Goal: Task Accomplishment & Management: Use online tool/utility

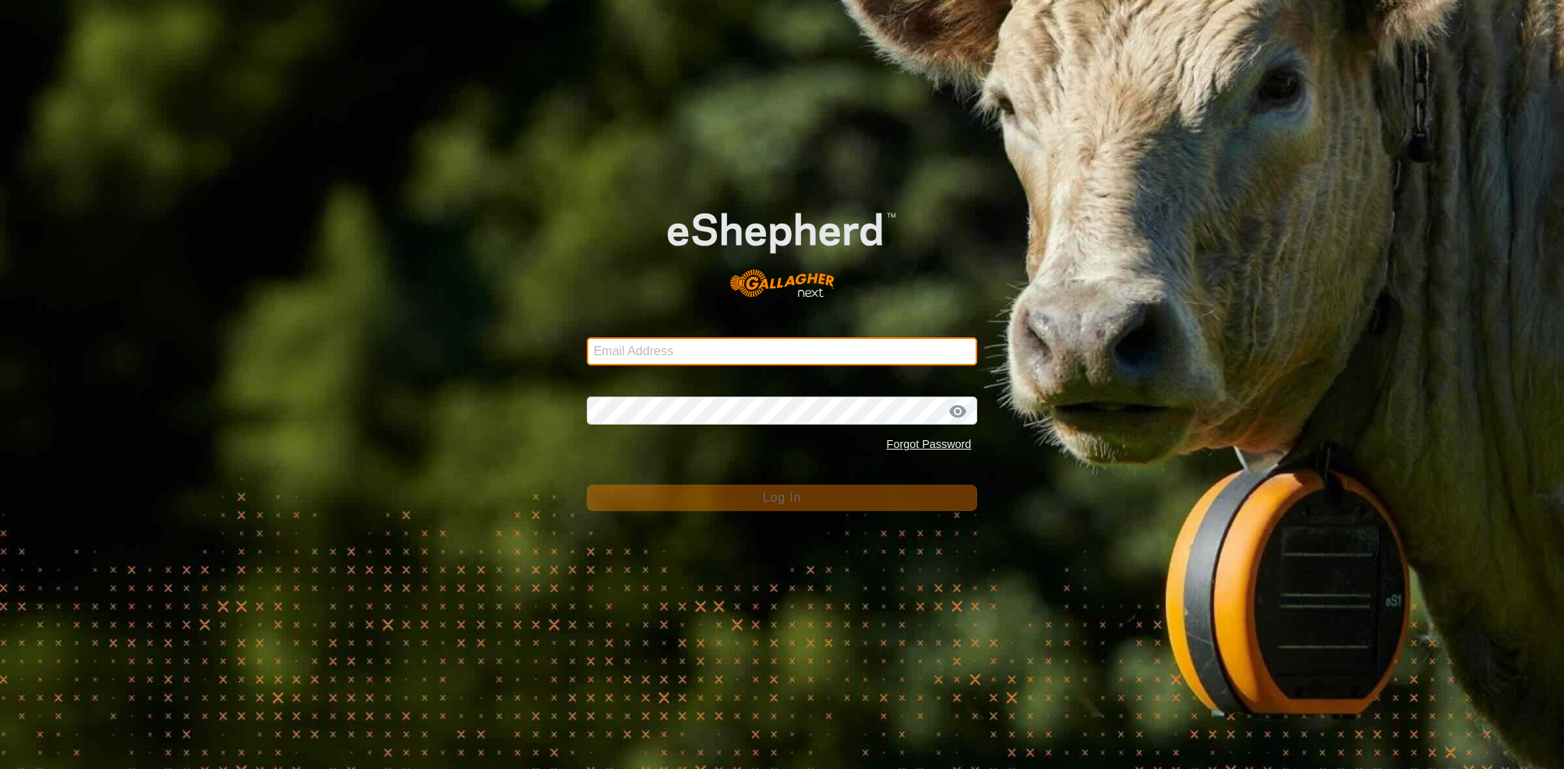
type input "[EMAIL_ADDRESS][PERSON_NAME][DOMAIN_NAME]"
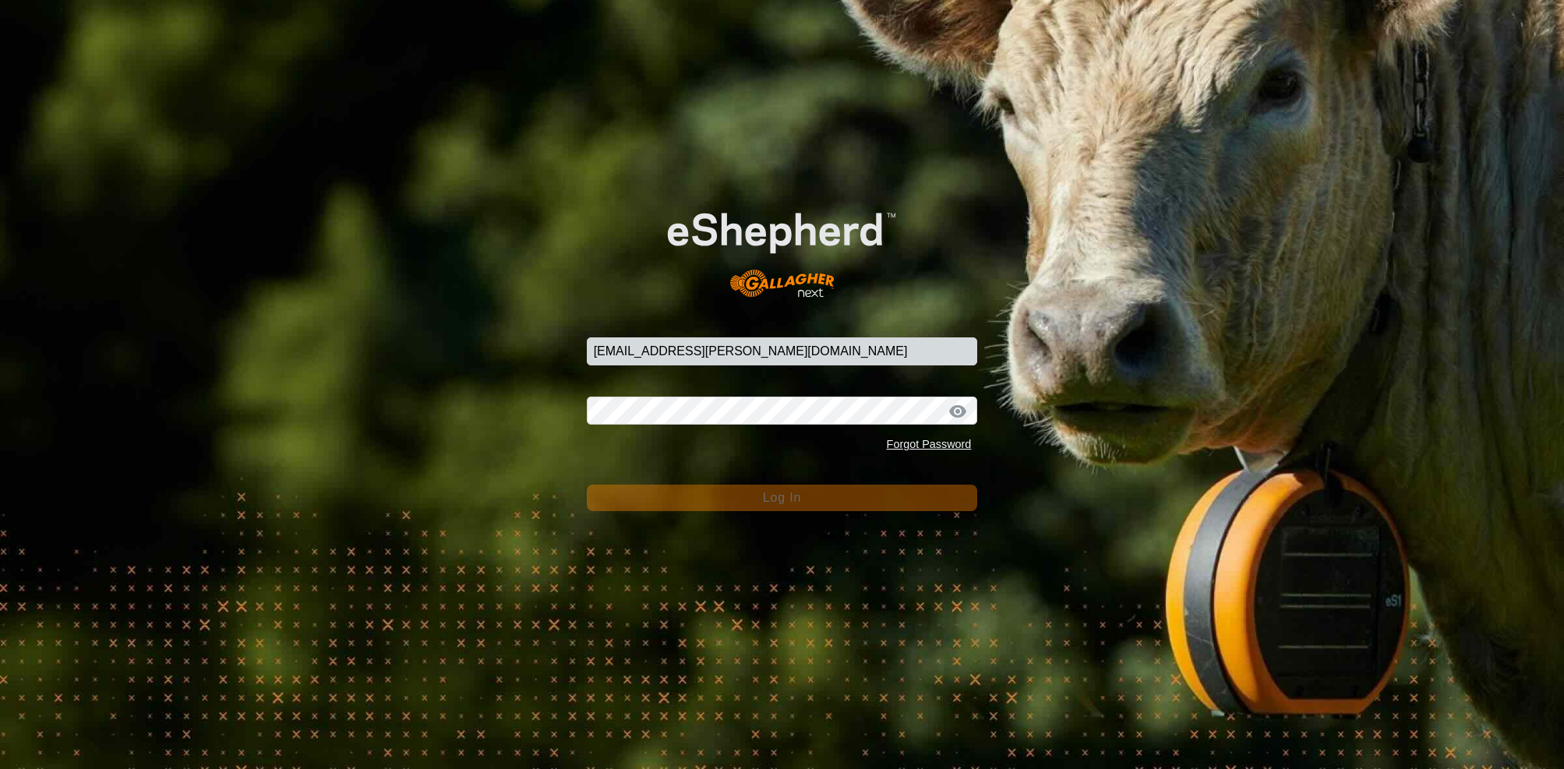
click at [846, 502] on button "Log In" at bounding box center [782, 498] width 391 height 26
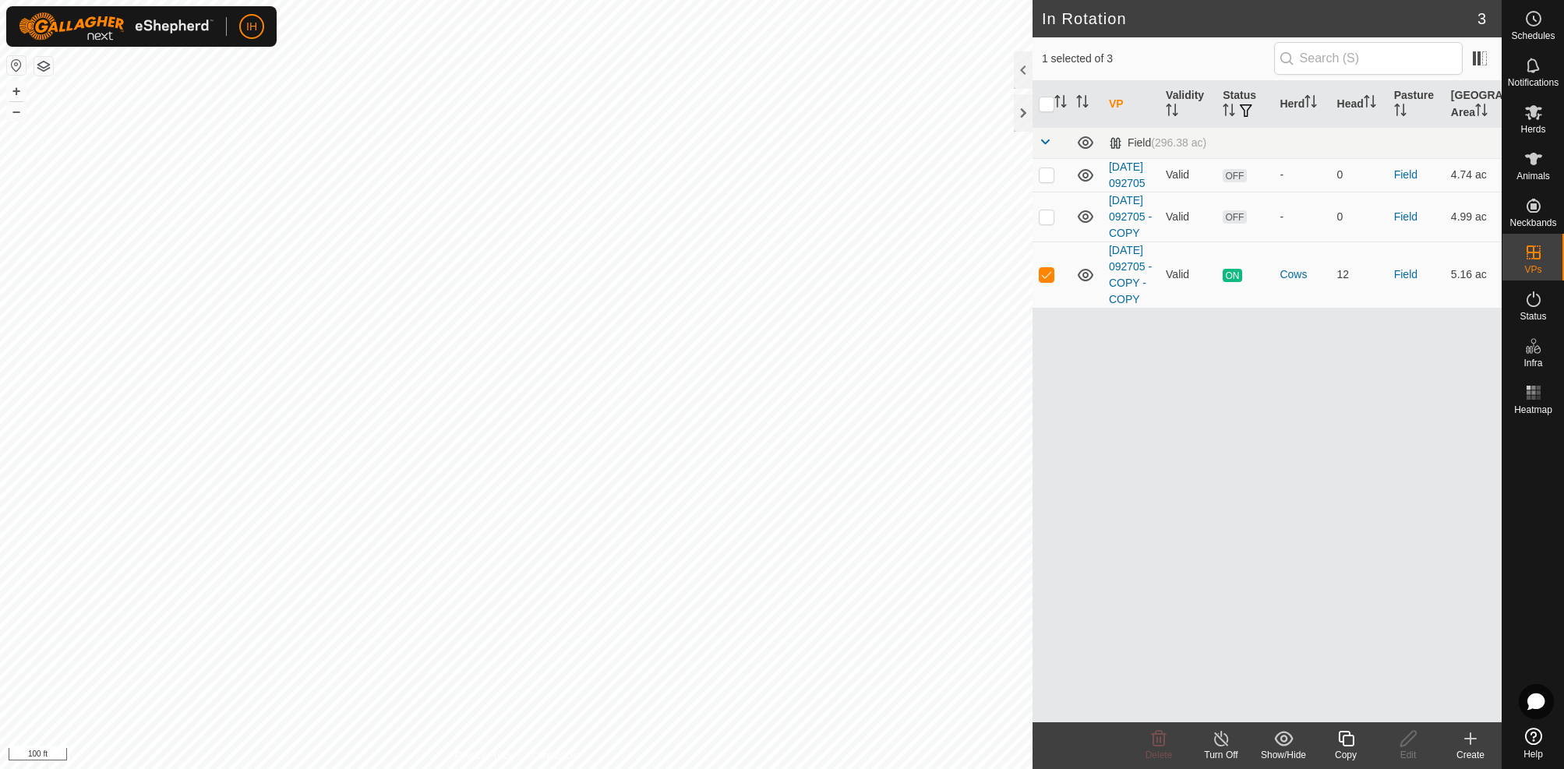
click at [1350, 746] on icon at bounding box center [1346, 739] width 16 height 16
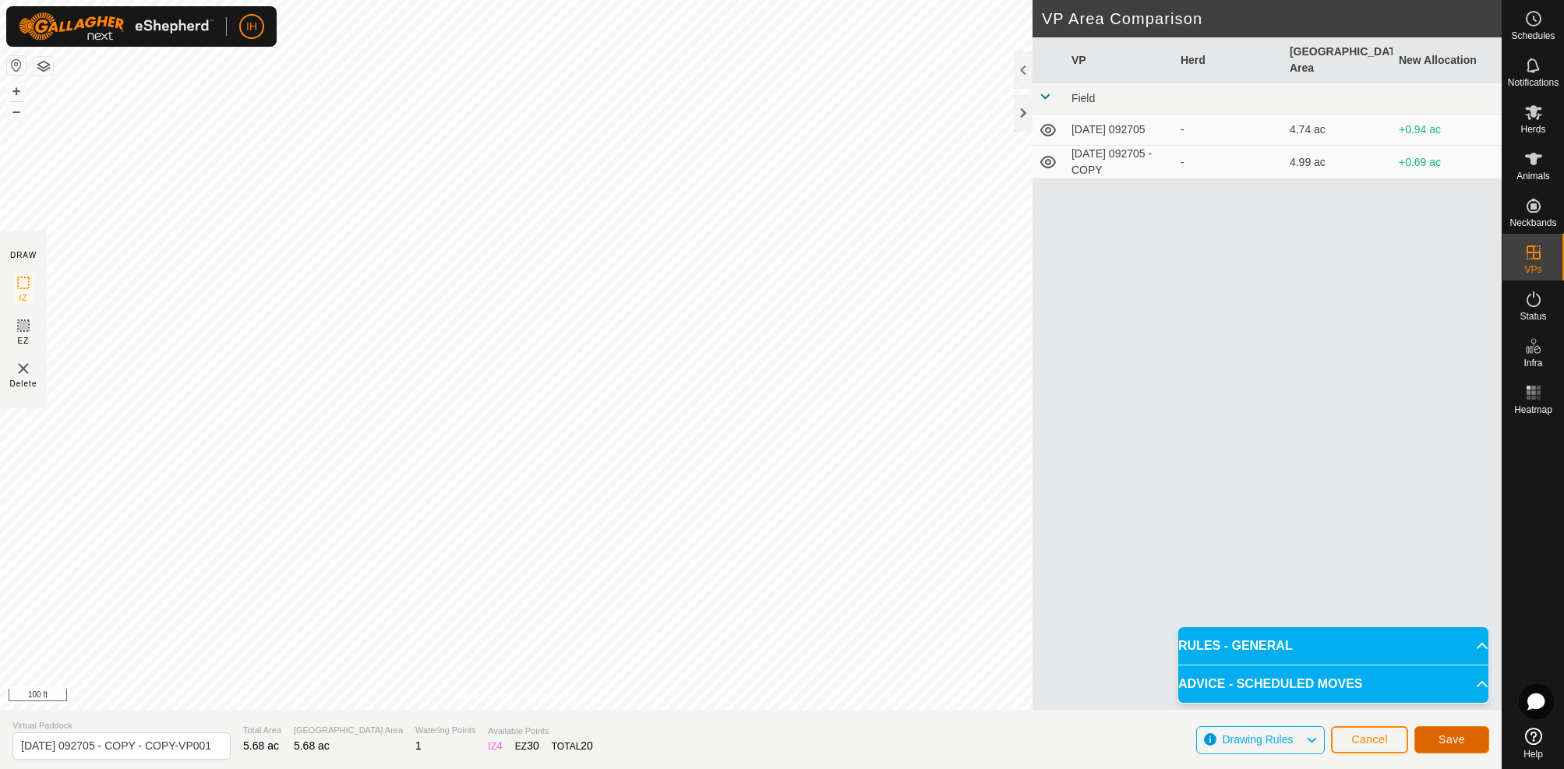
click at [1457, 740] on span "Save" at bounding box center [1452, 739] width 26 height 12
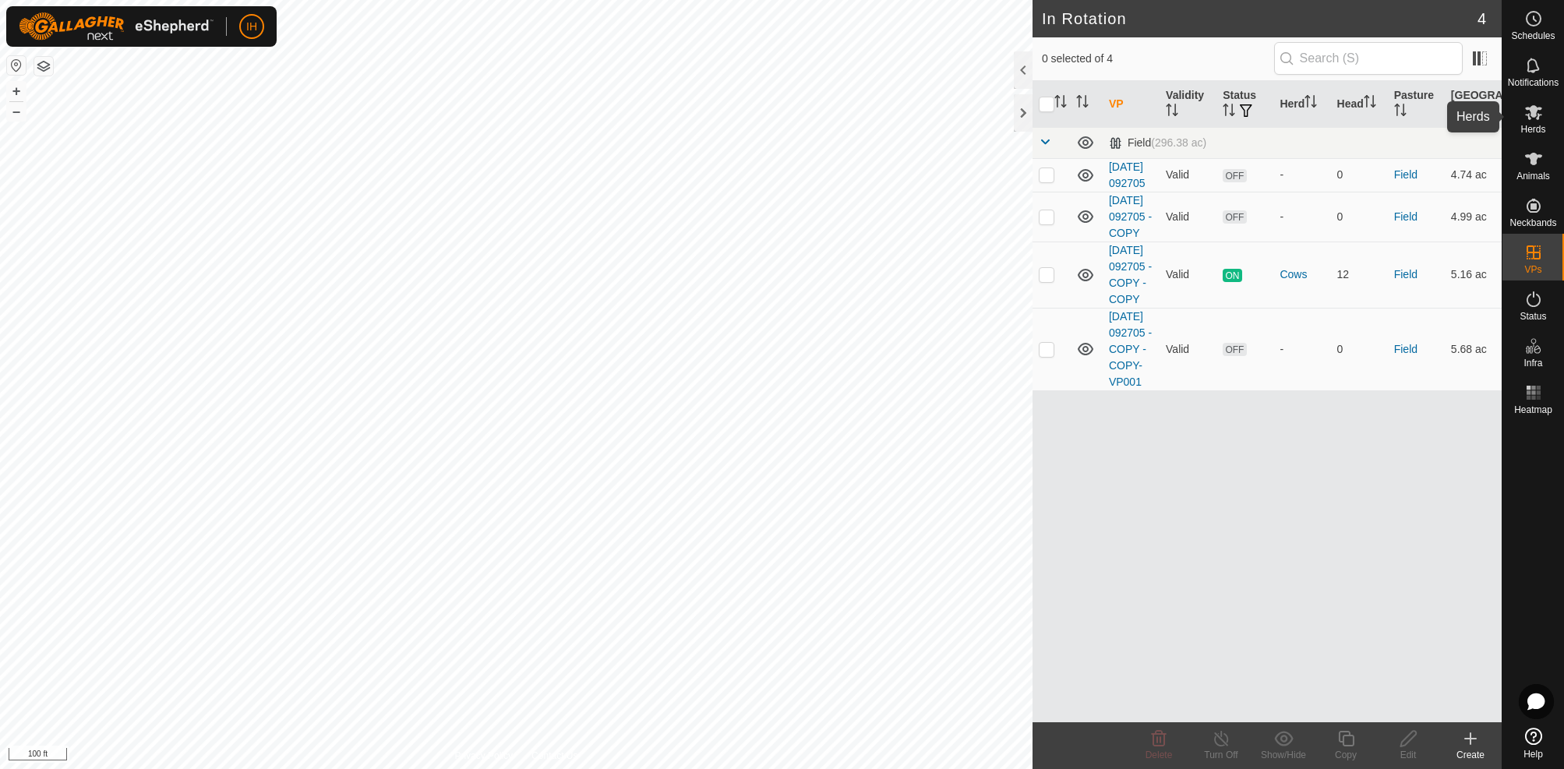
click at [1539, 122] on es-mob-svg-icon at bounding box center [1534, 112] width 28 height 25
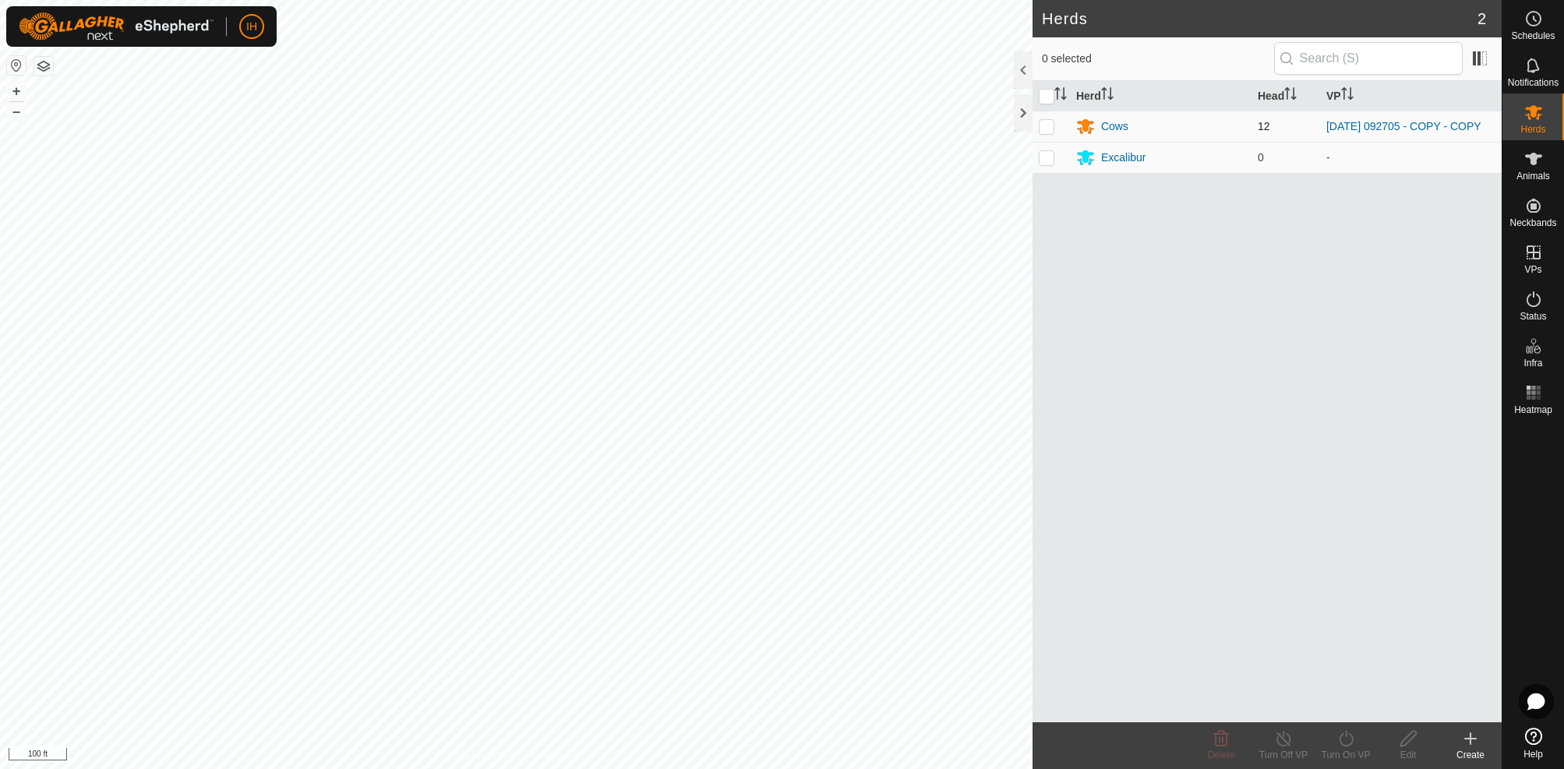
click at [1045, 127] on p-checkbox at bounding box center [1047, 126] width 16 height 12
checkbox input "true"
click at [1348, 744] on icon at bounding box center [1346, 739] width 19 height 19
click at [1338, 710] on link "Now" at bounding box center [1393, 704] width 154 height 31
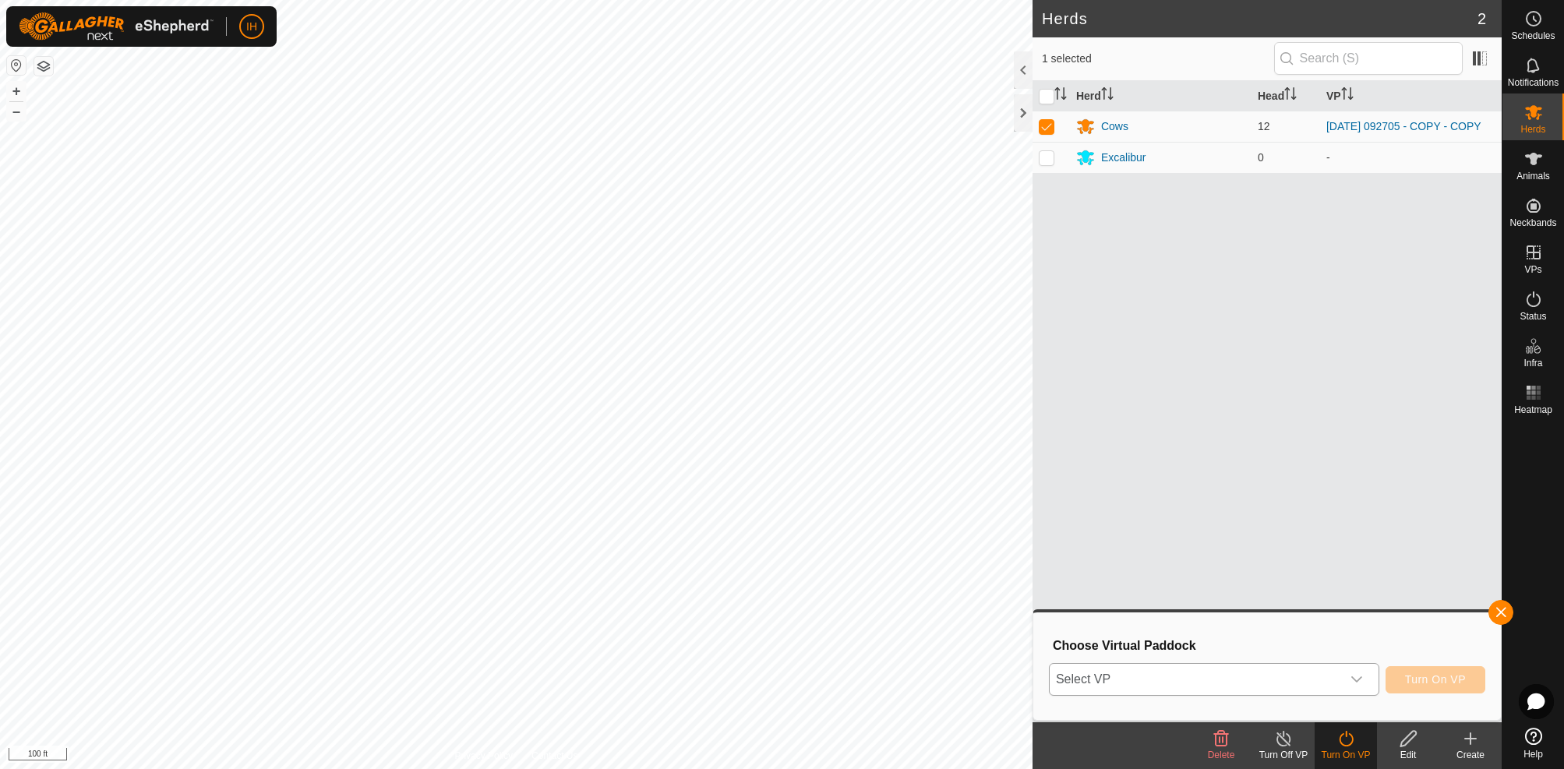
click at [1364, 677] on div "dropdown trigger" at bounding box center [1356, 679] width 31 height 31
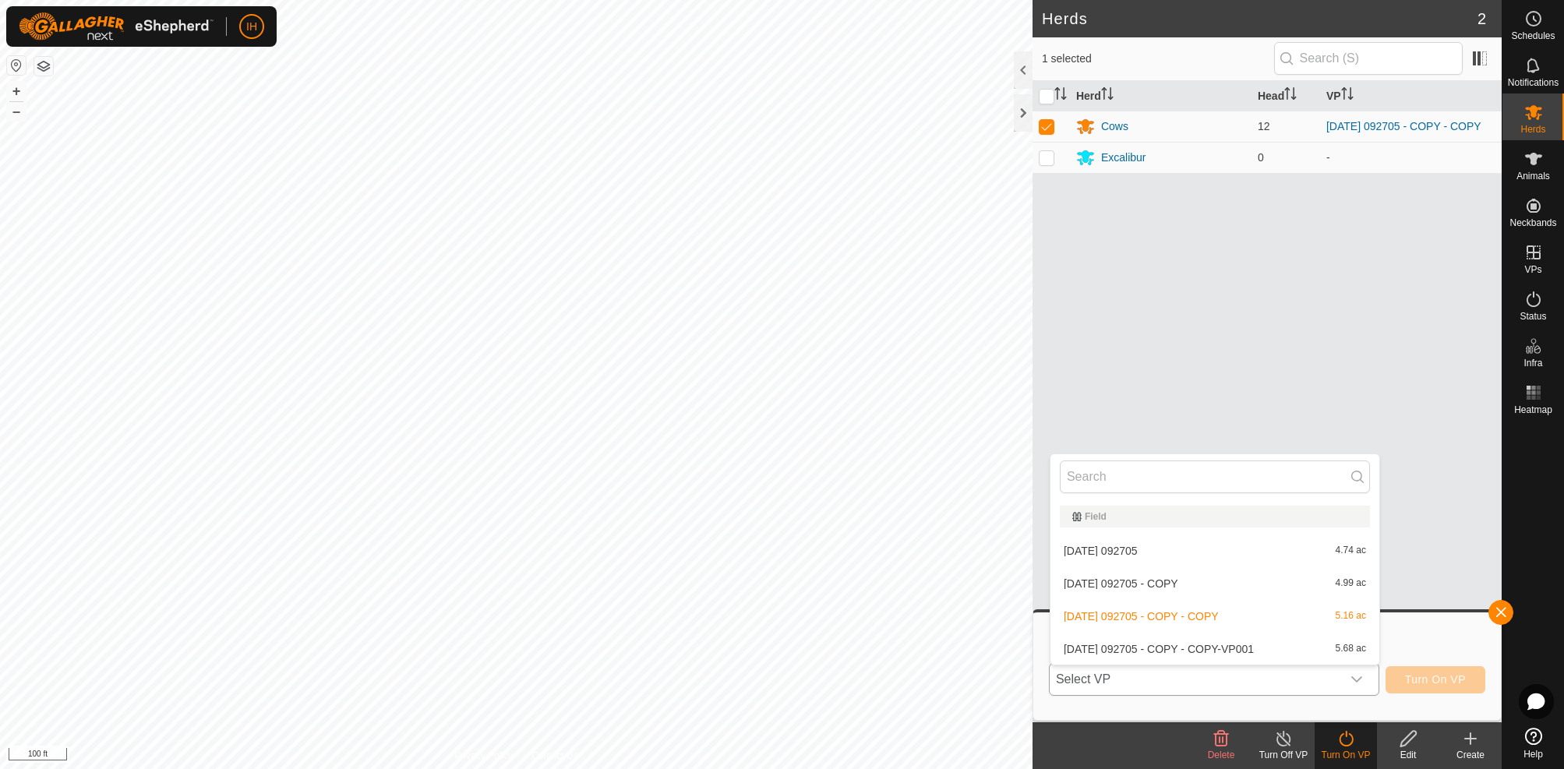
click at [1214, 652] on li "[DATE] 092705 - COPY - COPY-VP001 5.68 ac" at bounding box center [1215, 649] width 329 height 31
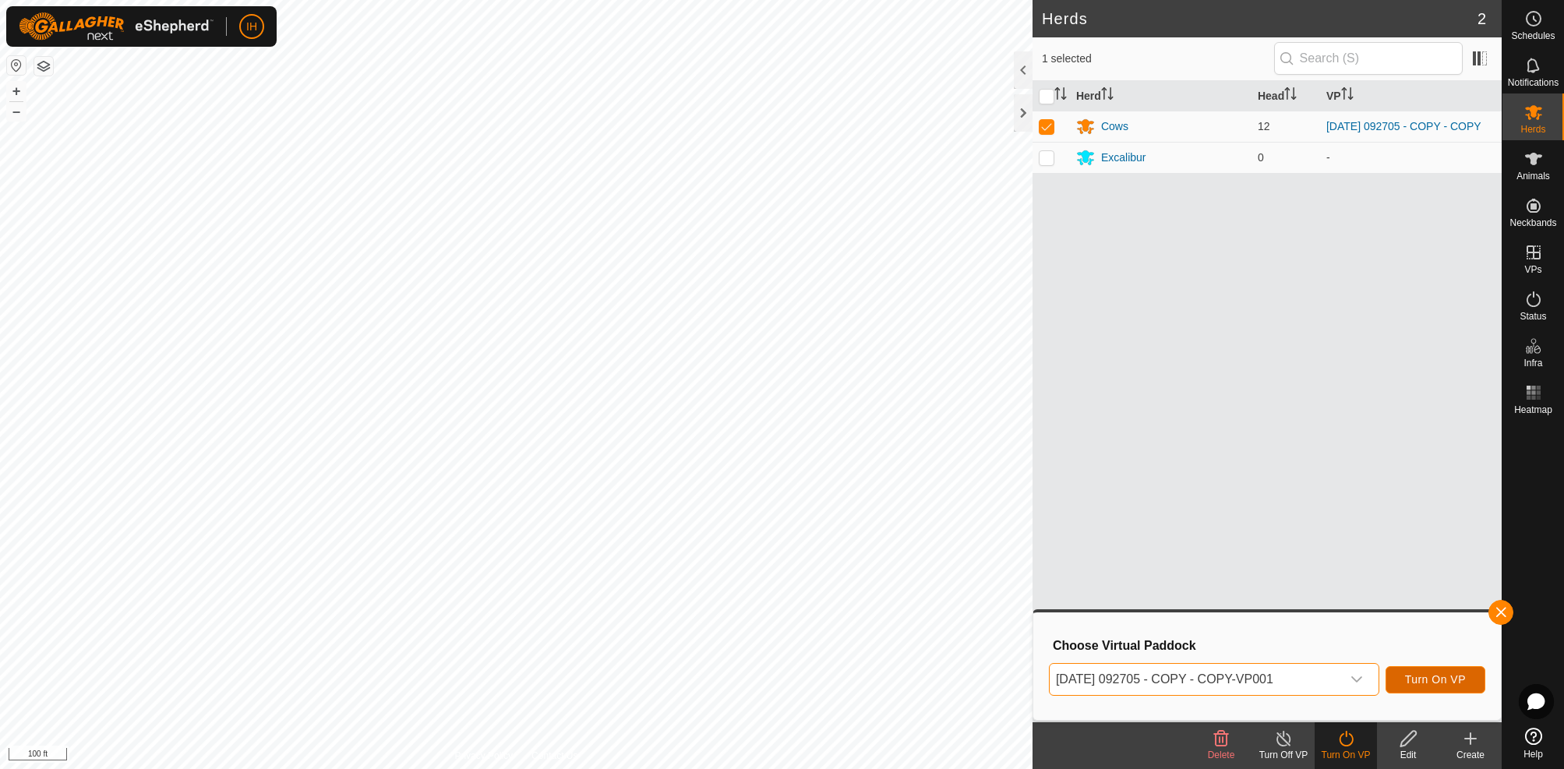
click at [1434, 682] on span "Turn On VP" at bounding box center [1435, 679] width 61 height 12
